Goal: Check status: Check status

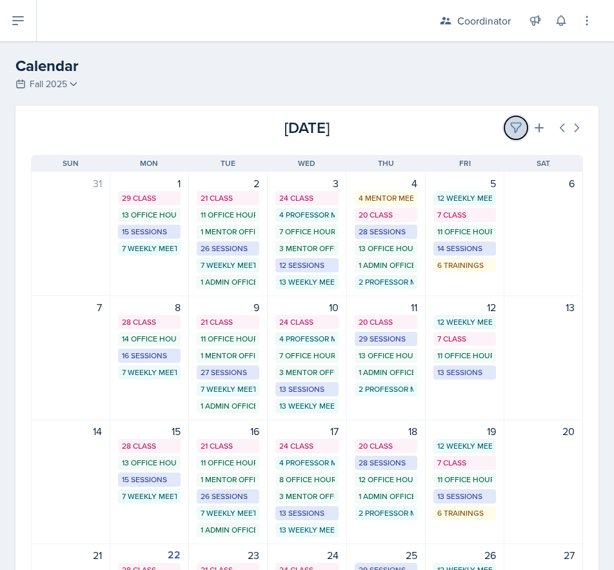
click at [513, 128] on button at bounding box center [516, 127] width 23 height 23
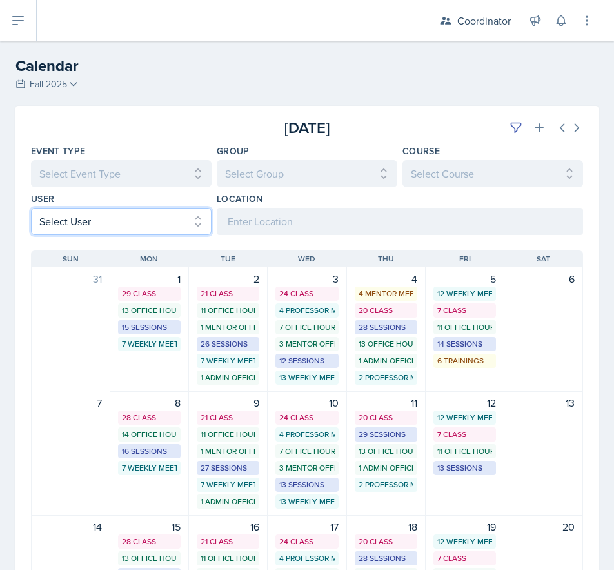
click at [123, 208] on select "Select User All [PERSON_NAME] [PERSON_NAME] [PERSON_NAME] [PERSON_NAME] [PERSON…" at bounding box center [121, 221] width 181 height 27
select select "b6c16a9a-8a2b-462d-a4c6-7a1d65e1fe9d"
click at [31, 208] on select "Select User All [PERSON_NAME] [PERSON_NAME] [PERSON_NAME] [PERSON_NAME] [PERSON…" at bounding box center [121, 221] width 181 height 27
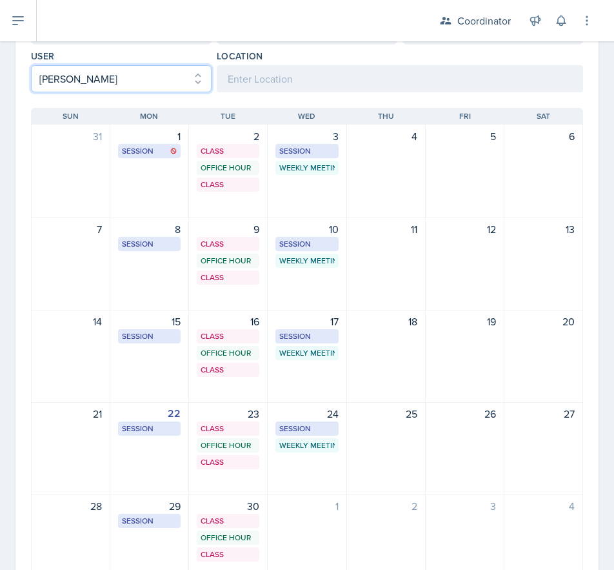
scroll to position [206, 0]
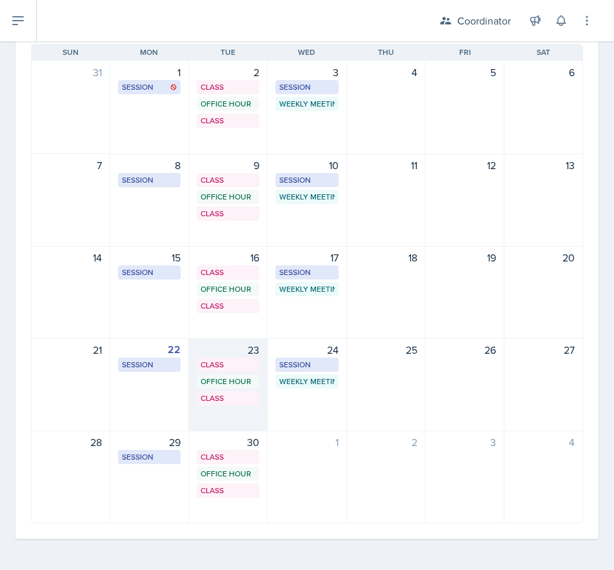
click at [211, 415] on div "23 Class SST 218 11:20 AM - 1:10 PM Office Hour SSC 2:00 PM - 3:00 PM Class SST…" at bounding box center [228, 384] width 79 height 93
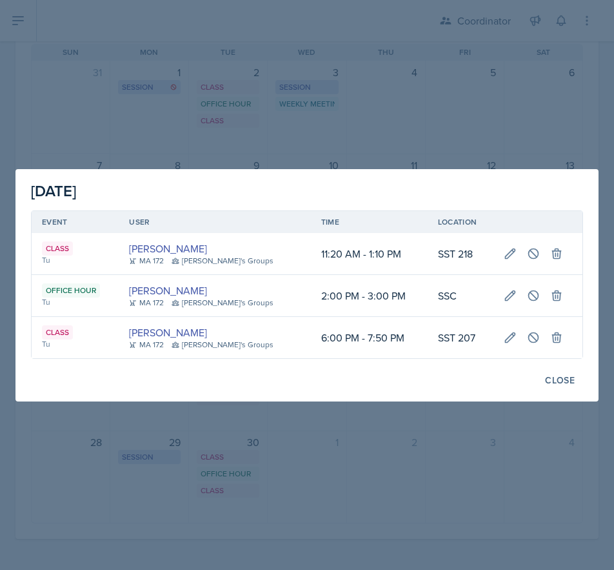
click at [332, 471] on div at bounding box center [307, 285] width 614 height 570
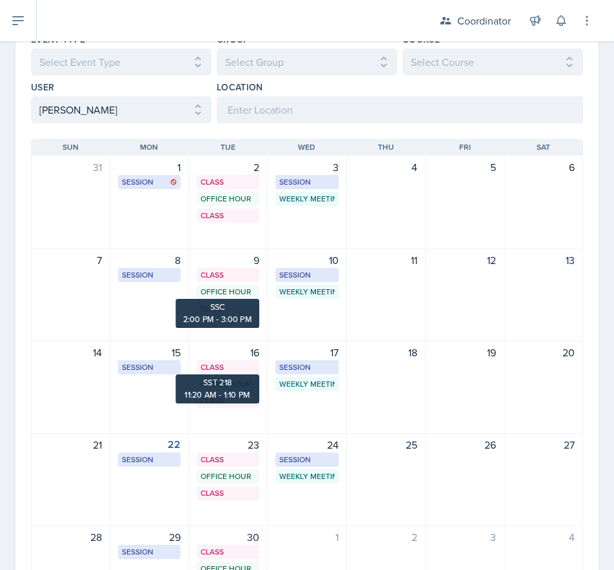
scroll to position [0, 0]
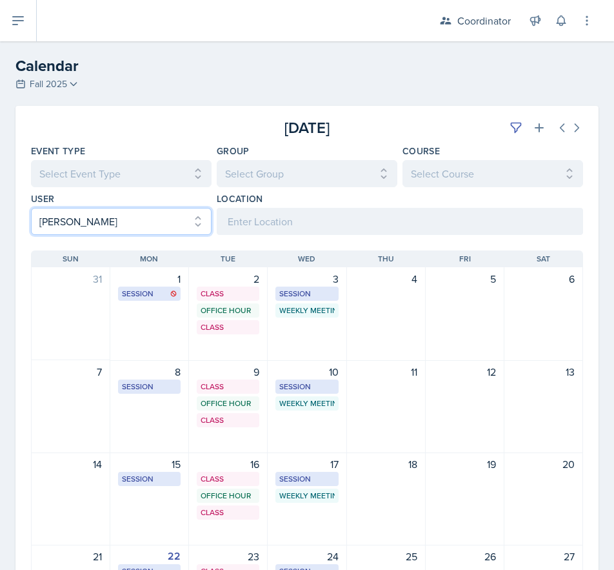
click at [148, 226] on select "Select User All [PERSON_NAME] [PERSON_NAME] [PERSON_NAME] [PERSON_NAME] [PERSON…" at bounding box center [121, 221] width 181 height 27
select select
click at [31, 208] on select "Select User All [PERSON_NAME] [PERSON_NAME] [PERSON_NAME] [PERSON_NAME] [PERSON…" at bounding box center [121, 221] width 181 height 27
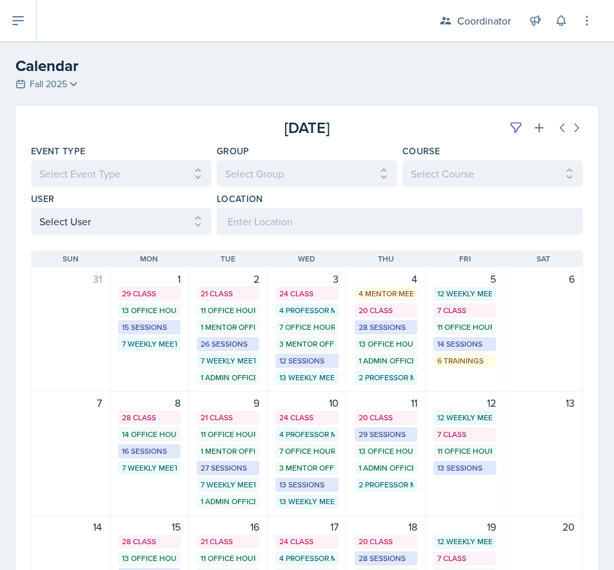
click at [492, 131] on div "[DATE]" at bounding box center [491, 127] width 184 height 23
click at [505, 130] on button at bounding box center [516, 127] width 23 height 23
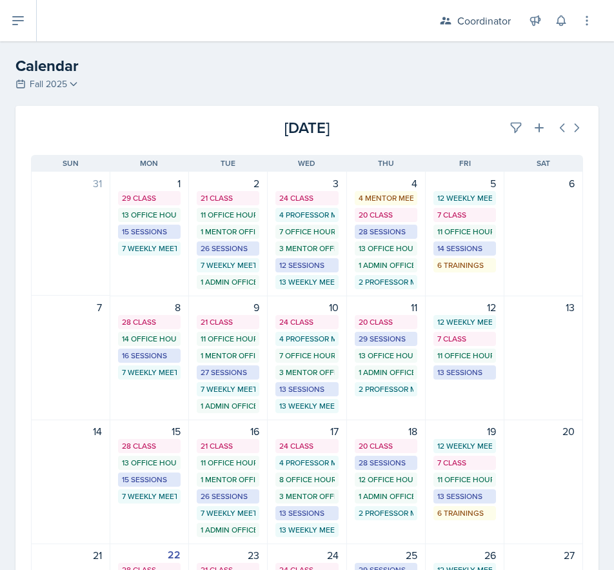
click at [430, 128] on div "[DATE]" at bounding box center [491, 127] width 184 height 23
